Goal: Transaction & Acquisition: Book appointment/travel/reservation

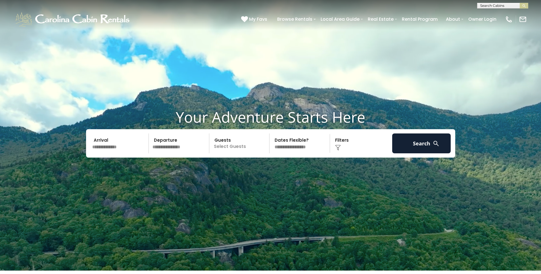
click at [132, 145] on input "text" at bounding box center [119, 144] width 59 height 20
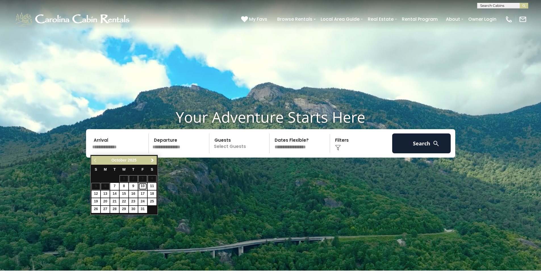
click at [143, 185] on link "10" at bounding box center [142, 186] width 9 height 7
type input "********"
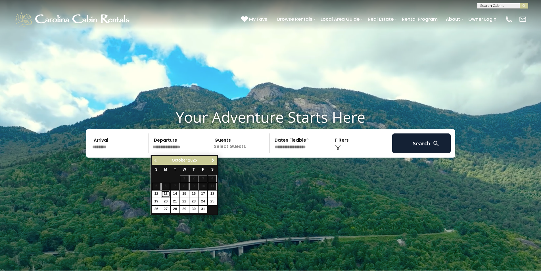
click at [166, 195] on link "13" at bounding box center [165, 194] width 9 height 7
type input "********"
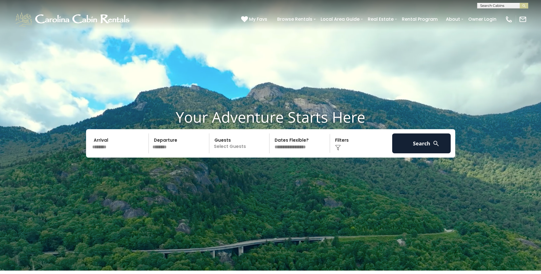
click at [248, 147] on p "Select Guests" at bounding box center [240, 144] width 59 height 20
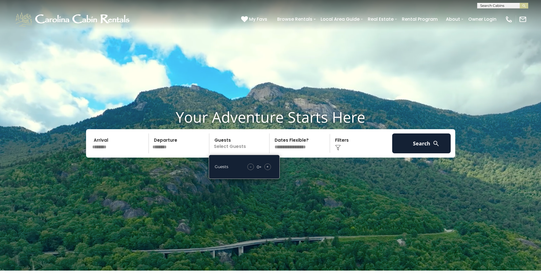
click at [267, 168] on span "+" at bounding box center [268, 167] width 2 height 6
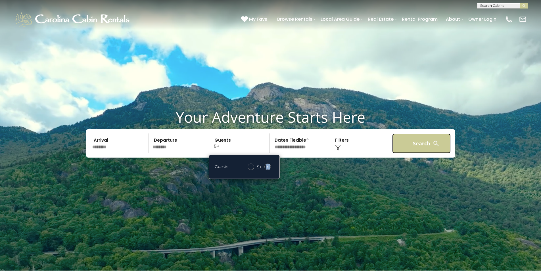
click at [425, 141] on button "Search" at bounding box center [421, 144] width 59 height 20
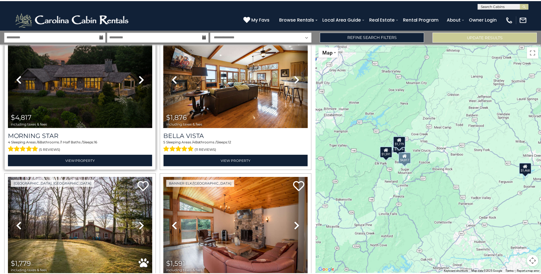
scroll to position [85, 0]
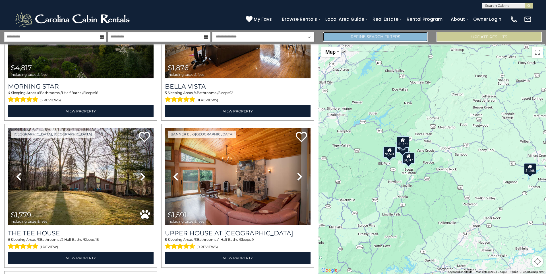
click at [415, 36] on link "Refine Search Filters" at bounding box center [375, 37] width 105 height 10
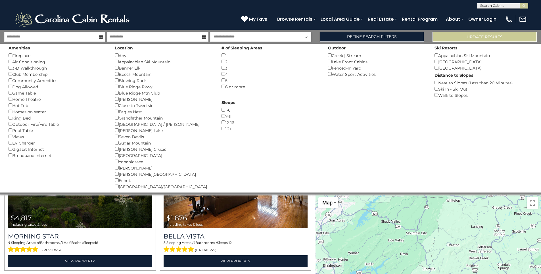
click at [22, 56] on div "Fireplace ()" at bounding box center [58, 55] width 98 height 6
click at [463, 36] on button "Please Update Results" at bounding box center [485, 37] width 104 height 10
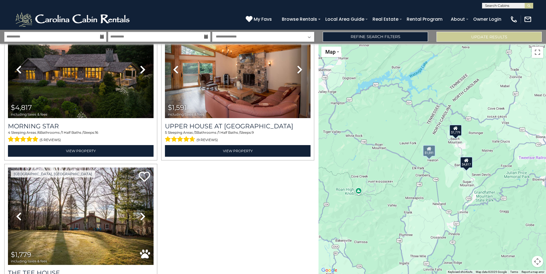
scroll to position [100, 0]
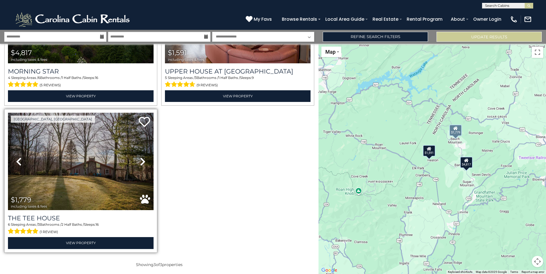
click at [142, 160] on icon at bounding box center [143, 161] width 6 height 9
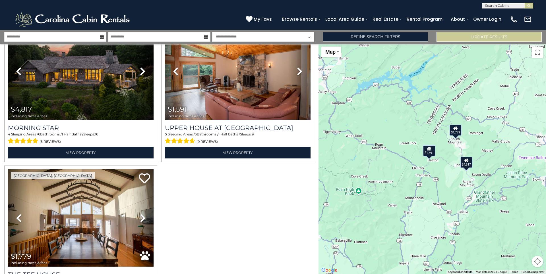
scroll to position [0, 0]
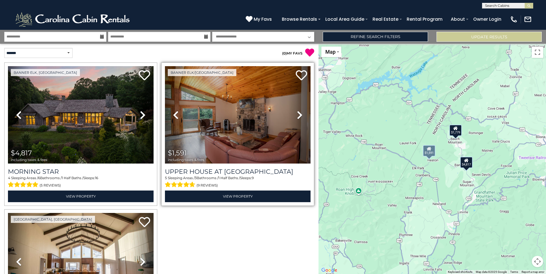
click at [297, 113] on icon at bounding box center [300, 115] width 6 height 9
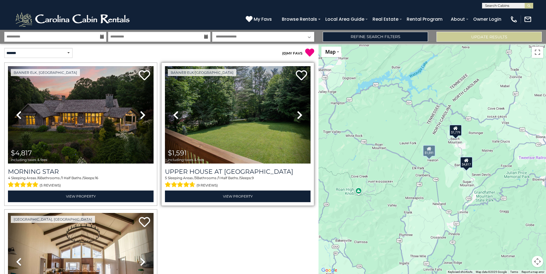
click at [297, 113] on icon at bounding box center [300, 115] width 6 height 9
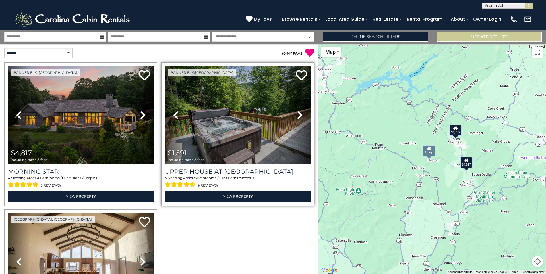
click at [297, 113] on icon at bounding box center [300, 115] width 6 height 9
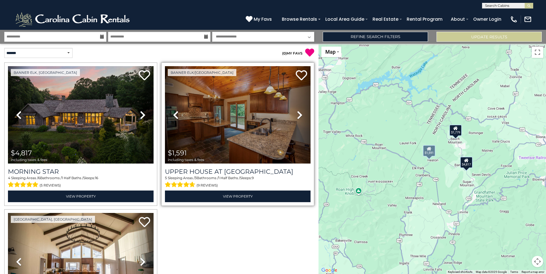
click at [297, 113] on icon at bounding box center [300, 115] width 6 height 9
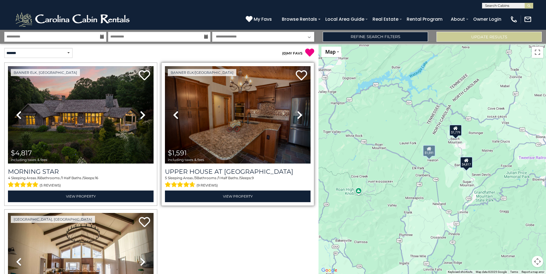
click at [297, 113] on icon at bounding box center [300, 115] width 6 height 9
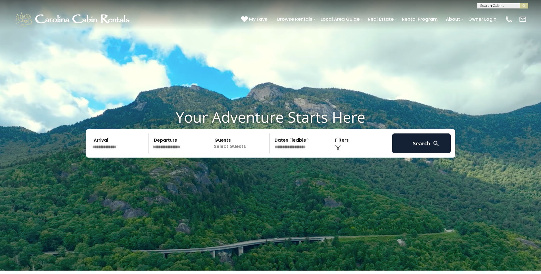
click at [125, 149] on input "text" at bounding box center [119, 144] width 59 height 20
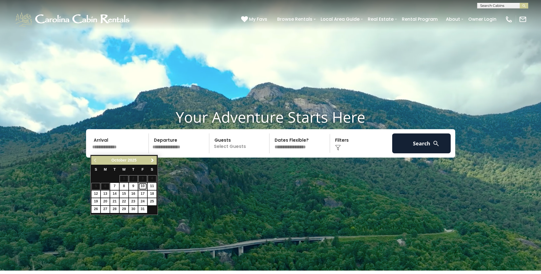
click at [144, 187] on link "10" at bounding box center [142, 186] width 9 height 7
type input "********"
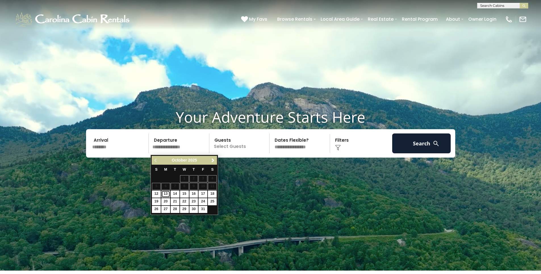
click at [167, 194] on link "13" at bounding box center [165, 194] width 9 height 7
type input "********"
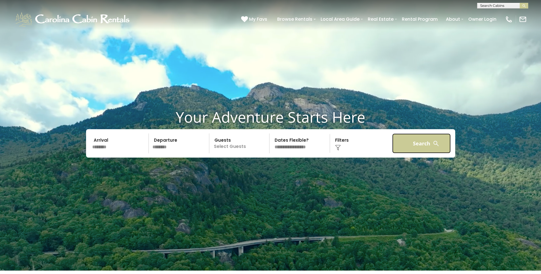
click at [418, 145] on button "Search" at bounding box center [421, 144] width 59 height 20
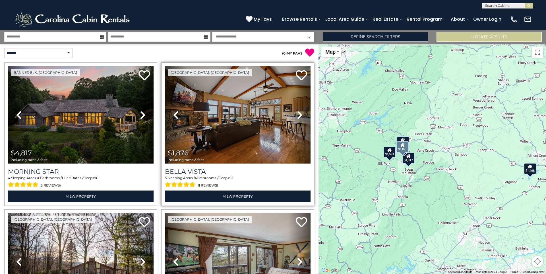
click at [297, 114] on icon at bounding box center [300, 115] width 6 height 9
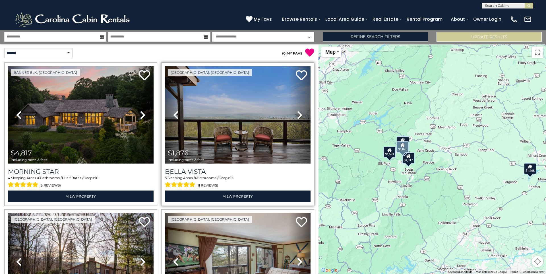
click at [297, 114] on icon at bounding box center [300, 115] width 6 height 9
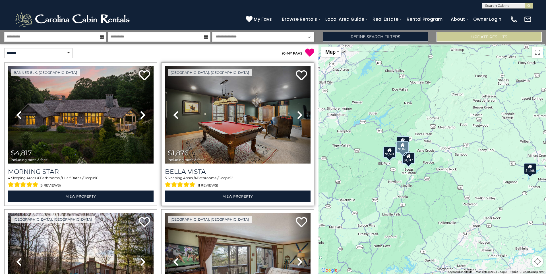
click at [297, 114] on icon at bounding box center [300, 115] width 6 height 9
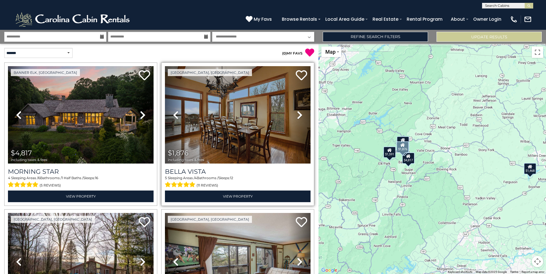
click at [297, 114] on icon at bounding box center [300, 115] width 6 height 9
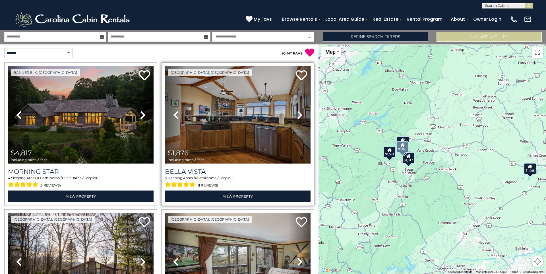
click at [297, 114] on icon at bounding box center [300, 115] width 6 height 9
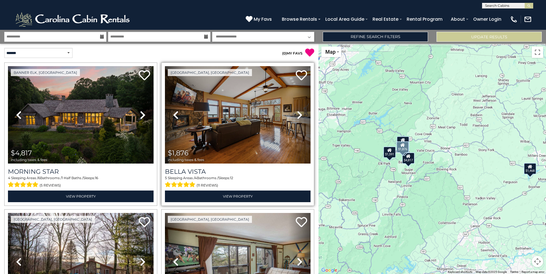
click at [297, 114] on icon at bounding box center [300, 115] width 6 height 9
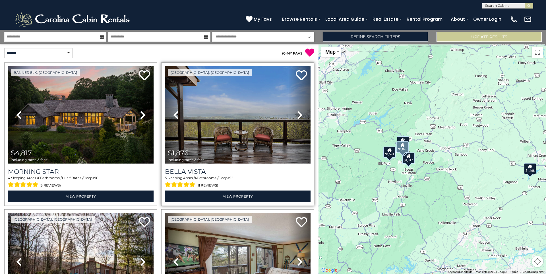
click at [297, 114] on icon at bounding box center [300, 115] width 6 height 9
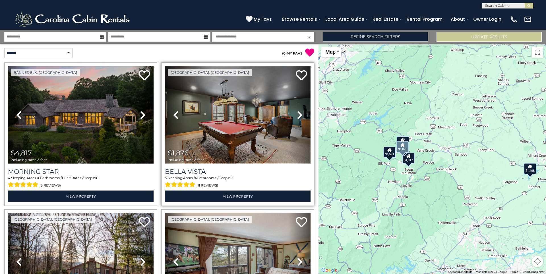
click at [227, 115] on img at bounding box center [237, 114] width 145 height 97
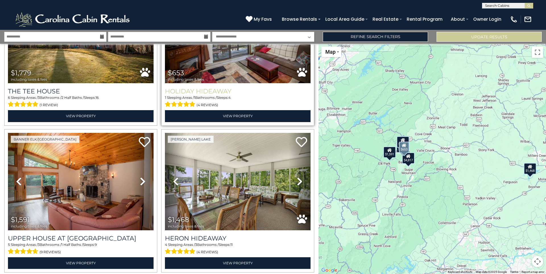
scroll to position [246, 0]
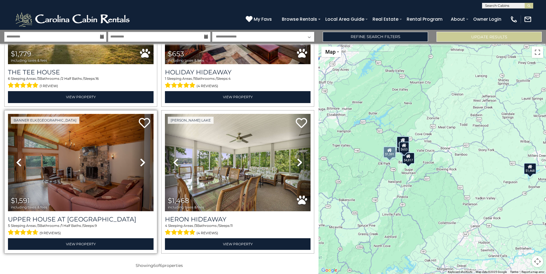
click at [75, 153] on img at bounding box center [80, 162] width 145 height 97
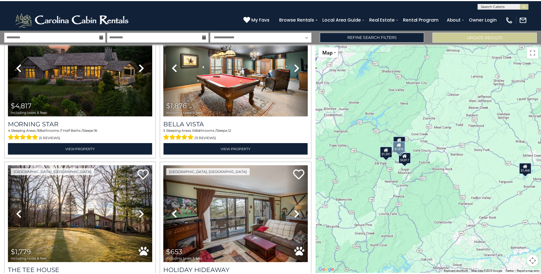
scroll to position [0, 0]
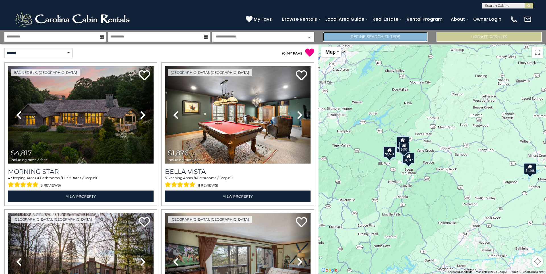
click at [377, 36] on link "Refine Search Filters" at bounding box center [375, 37] width 105 height 10
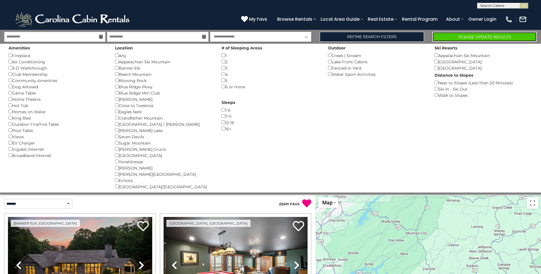
click at [473, 39] on button "Please Update Results" at bounding box center [485, 37] width 104 height 10
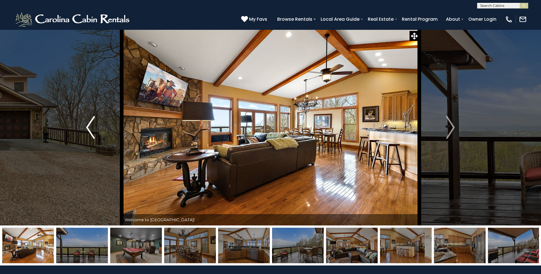
click at [88, 131] on img "Previous" at bounding box center [90, 127] width 9 height 23
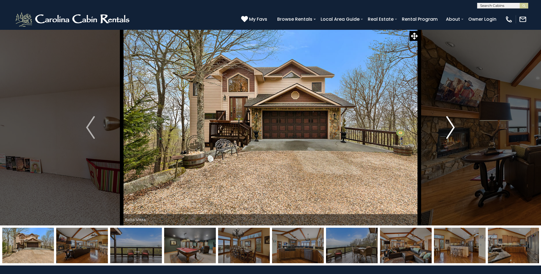
click at [453, 128] on img "Next" at bounding box center [450, 127] width 9 height 23
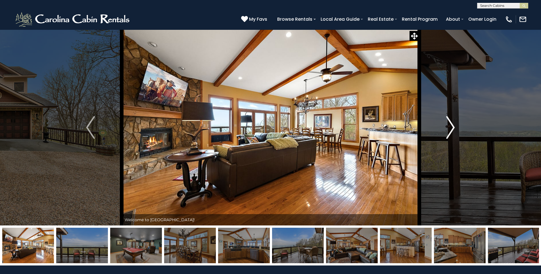
click at [453, 128] on img "Next" at bounding box center [450, 127] width 9 height 23
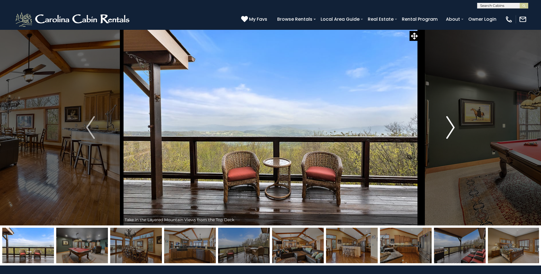
click at [453, 128] on img "Next" at bounding box center [450, 127] width 9 height 23
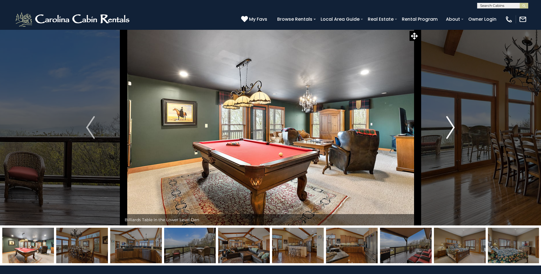
click at [453, 128] on img "Next" at bounding box center [450, 127] width 9 height 23
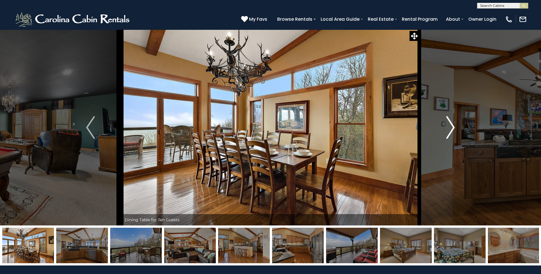
click at [453, 128] on img "Next" at bounding box center [450, 127] width 9 height 23
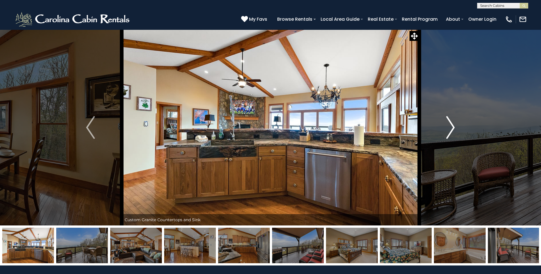
click at [453, 128] on img "Next" at bounding box center [450, 127] width 9 height 23
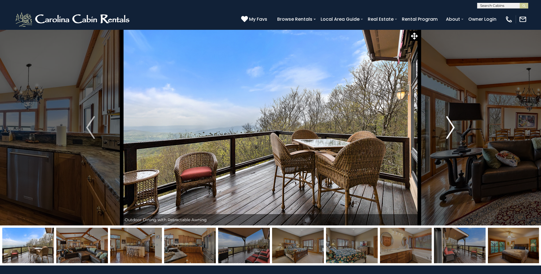
click at [453, 128] on img "Next" at bounding box center [450, 127] width 9 height 23
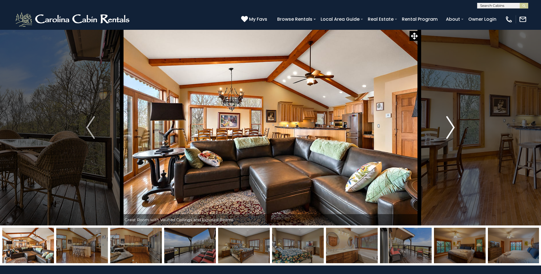
click at [453, 128] on img "Next" at bounding box center [450, 127] width 9 height 23
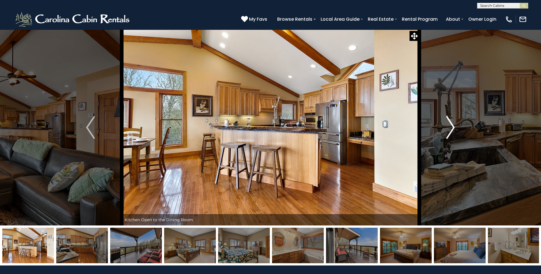
click at [453, 128] on img "Next" at bounding box center [450, 127] width 9 height 23
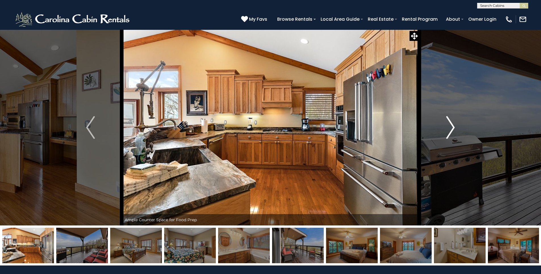
click at [453, 128] on img "Next" at bounding box center [450, 127] width 9 height 23
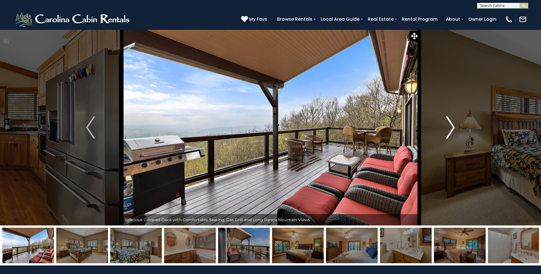
click at [453, 128] on img "Next" at bounding box center [450, 127] width 9 height 23
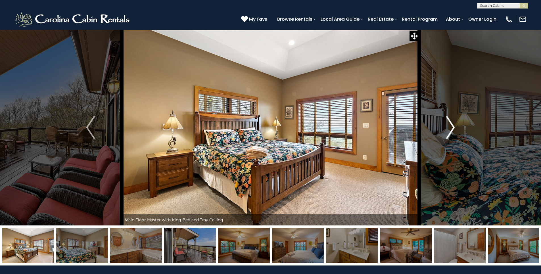
click at [453, 128] on img "Next" at bounding box center [450, 127] width 9 height 23
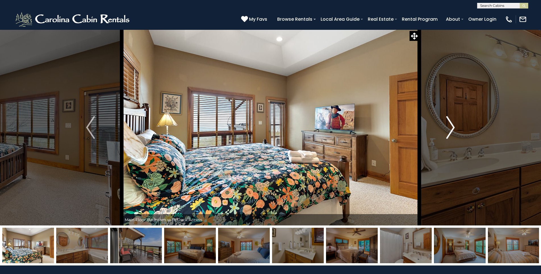
click at [453, 128] on img "Next" at bounding box center [450, 127] width 9 height 23
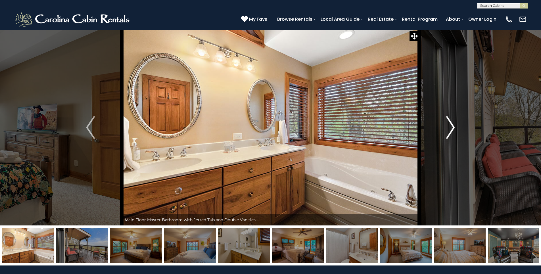
click at [453, 128] on img "Next" at bounding box center [450, 127] width 9 height 23
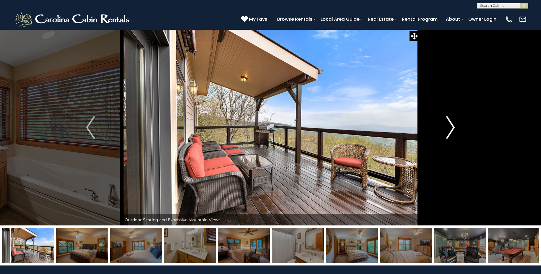
click at [453, 128] on img "Next" at bounding box center [450, 127] width 9 height 23
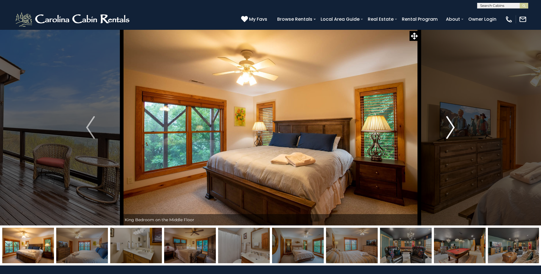
click at [453, 128] on img "Next" at bounding box center [450, 127] width 9 height 23
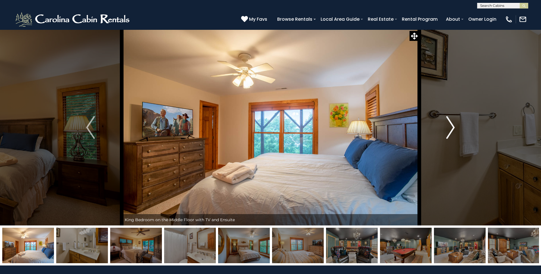
click at [453, 128] on img "Next" at bounding box center [450, 127] width 9 height 23
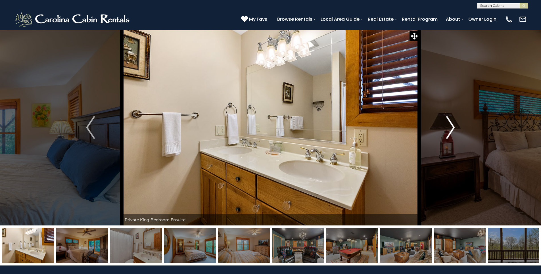
click at [453, 128] on img "Next" at bounding box center [450, 127] width 9 height 23
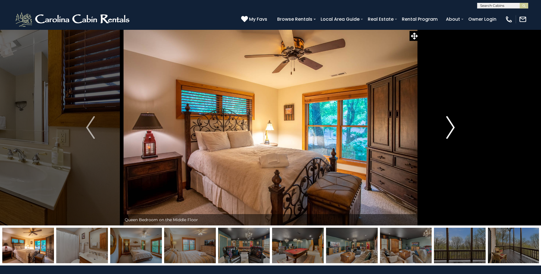
click at [453, 128] on img "Next" at bounding box center [450, 127] width 9 height 23
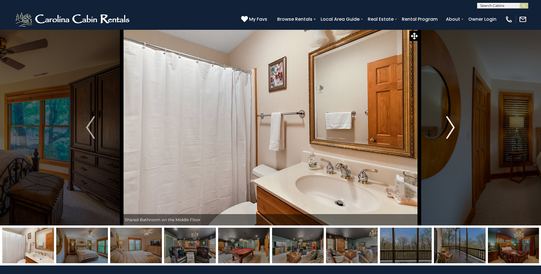
click at [453, 128] on img "Next" at bounding box center [450, 127] width 9 height 23
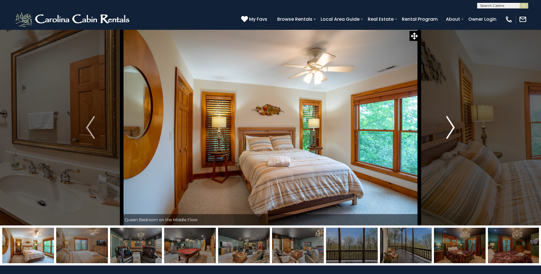
click at [453, 128] on img "Next" at bounding box center [450, 127] width 9 height 23
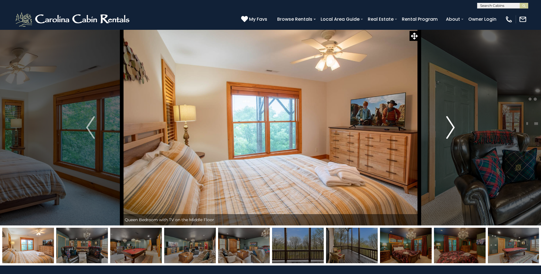
click at [453, 128] on img "Next" at bounding box center [450, 127] width 9 height 23
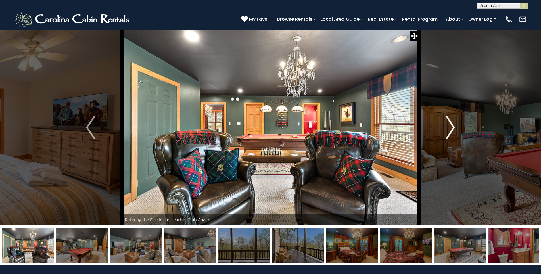
click at [453, 128] on img "Next" at bounding box center [450, 127] width 9 height 23
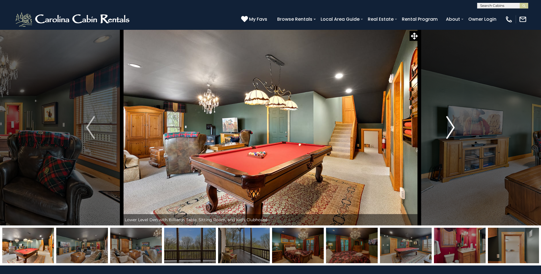
click at [453, 128] on img "Next" at bounding box center [450, 127] width 9 height 23
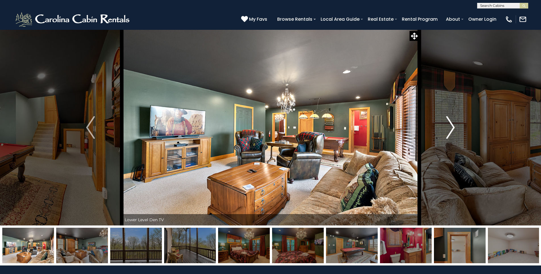
click at [453, 128] on img "Next" at bounding box center [450, 127] width 9 height 23
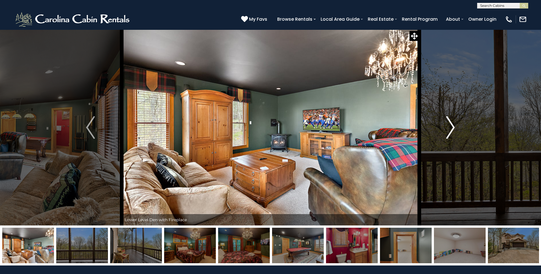
click at [453, 128] on img "Next" at bounding box center [450, 127] width 9 height 23
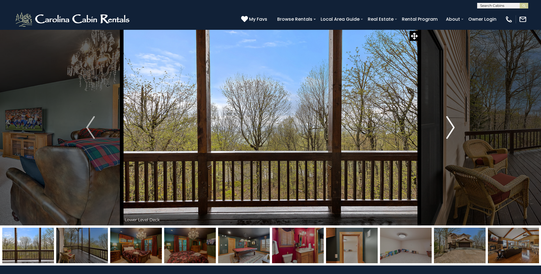
click at [453, 128] on img "Next" at bounding box center [450, 127] width 9 height 23
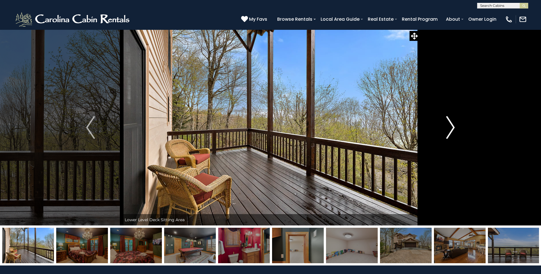
click at [453, 128] on img "Next" at bounding box center [450, 127] width 9 height 23
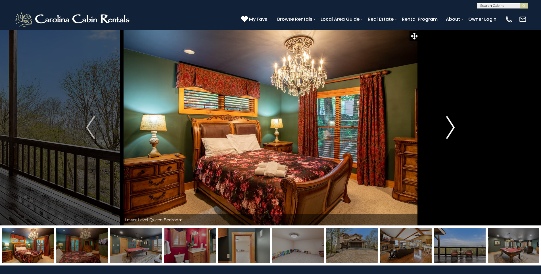
click at [453, 128] on img "Next" at bounding box center [450, 127] width 9 height 23
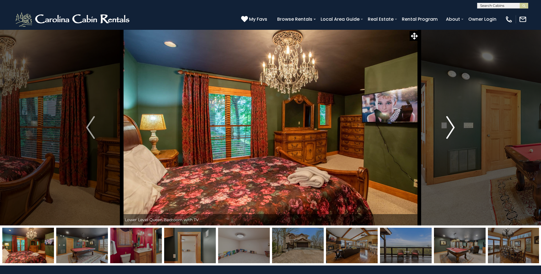
click at [453, 128] on img "Next" at bounding box center [450, 127] width 9 height 23
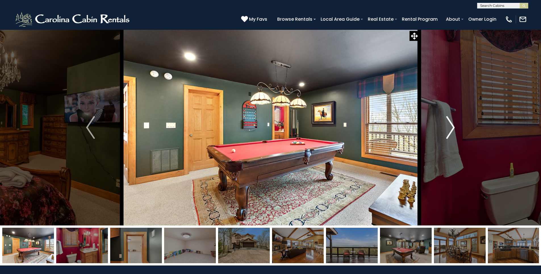
click at [453, 128] on img "Next" at bounding box center [450, 127] width 9 height 23
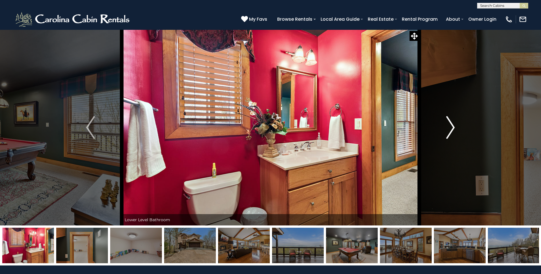
click at [453, 128] on img "Next" at bounding box center [450, 127] width 9 height 23
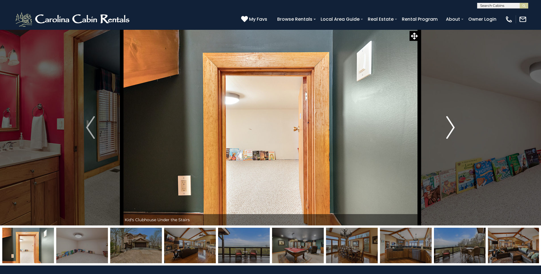
click at [453, 128] on img "Next" at bounding box center [450, 127] width 9 height 23
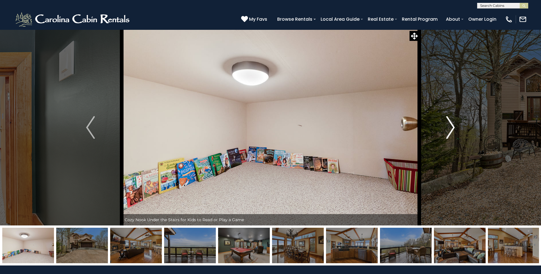
click at [453, 128] on img "Next" at bounding box center [450, 127] width 9 height 23
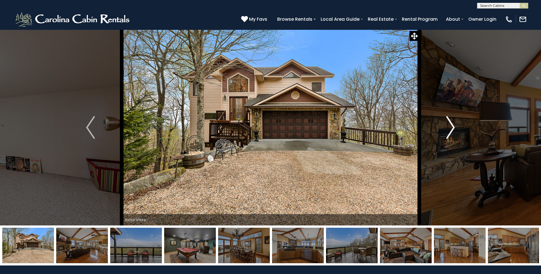
click at [453, 128] on img "Next" at bounding box center [450, 127] width 9 height 23
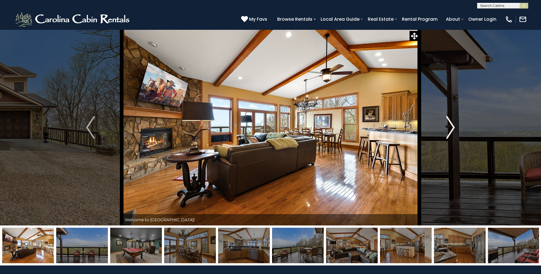
click at [453, 128] on img "Next" at bounding box center [450, 127] width 9 height 23
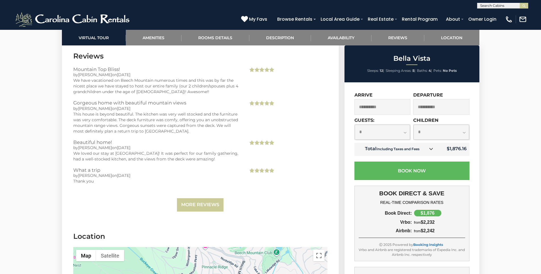
scroll to position [1620, 0]
click at [220, 198] on link "More Reviews" at bounding box center [200, 204] width 47 height 13
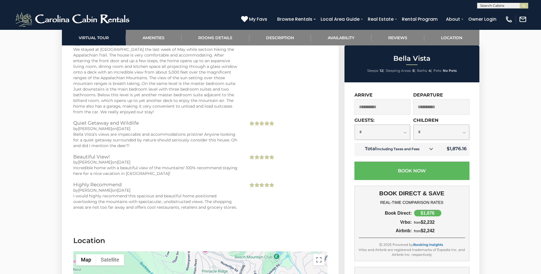
scroll to position [1875, 0]
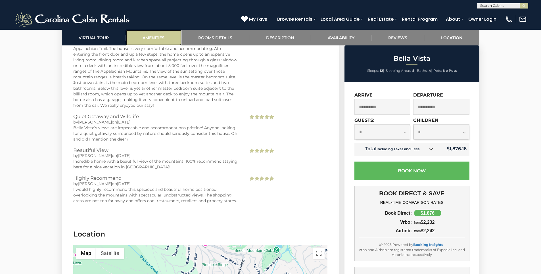
click at [159, 36] on link "Amenities" at bounding box center [154, 38] width 56 height 16
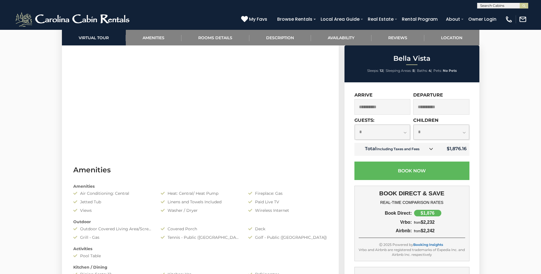
scroll to position [423, 0]
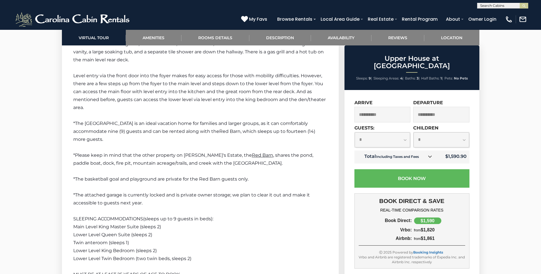
scroll to position [1023, 0]
